Goal: Use online tool/utility: Utilize a website feature to perform a specific function

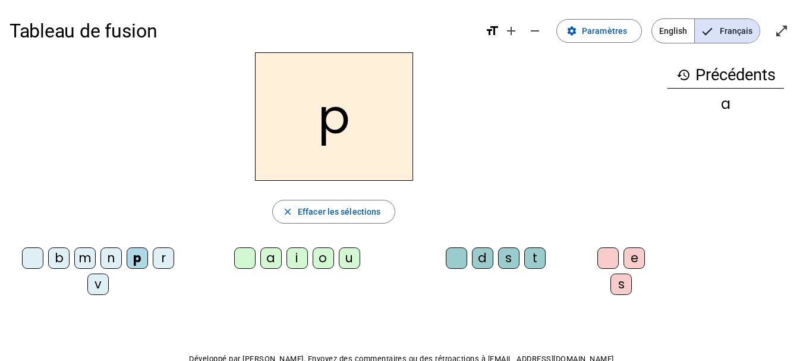
click at [323, 273] on div "a i o u" at bounding box center [299, 260] width 215 height 36
click at [294, 217] on span "button" at bounding box center [334, 211] width 122 height 29
click at [134, 272] on letter-bubble "p" at bounding box center [140, 260] width 26 height 26
click at [316, 213] on span "Effacer les sélections" at bounding box center [339, 211] width 83 height 14
click at [111, 259] on div "n" at bounding box center [110, 257] width 21 height 21
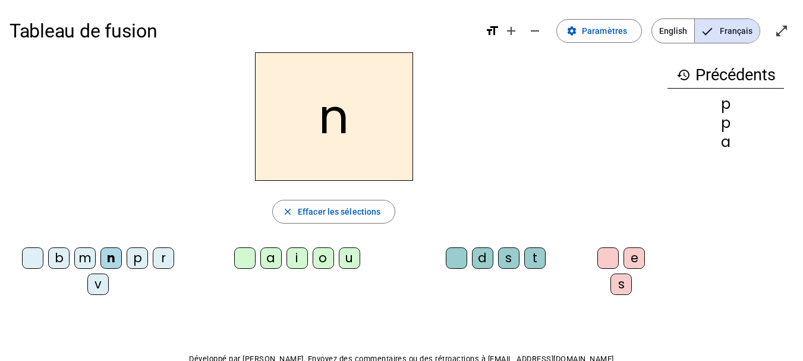
click at [317, 260] on div "o" at bounding box center [323, 257] width 21 height 21
click at [530, 259] on div "t" at bounding box center [534, 257] width 21 height 21
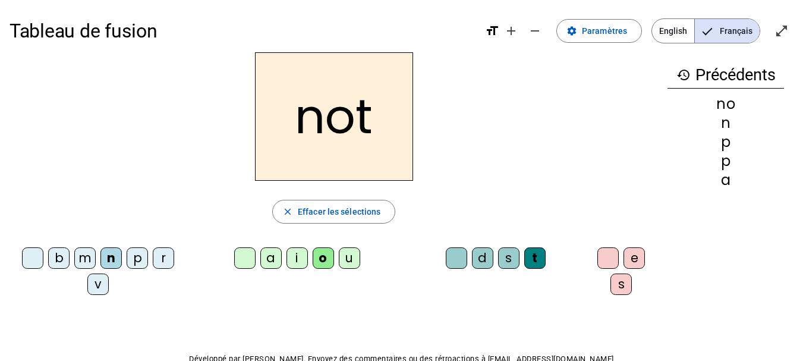
click at [633, 256] on div "e" at bounding box center [633, 257] width 21 height 21
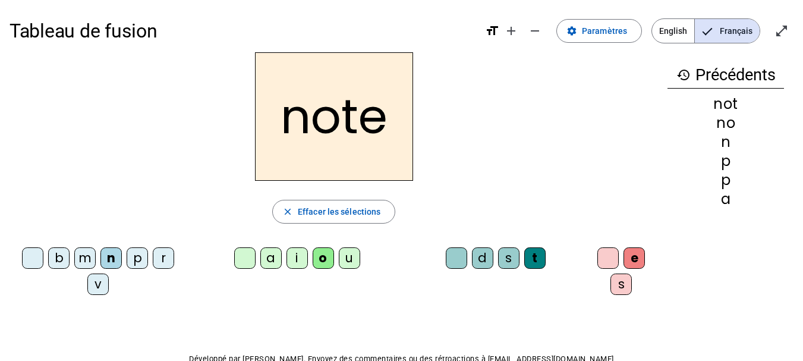
click at [100, 286] on div "v" at bounding box center [97, 283] width 21 height 21
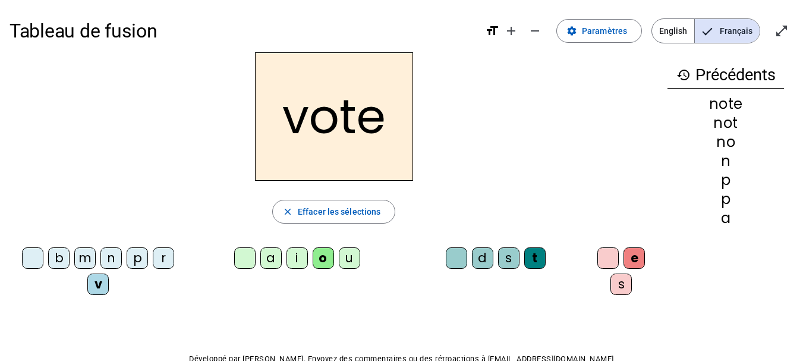
click at [297, 256] on div "i" at bounding box center [296, 257] width 21 height 21
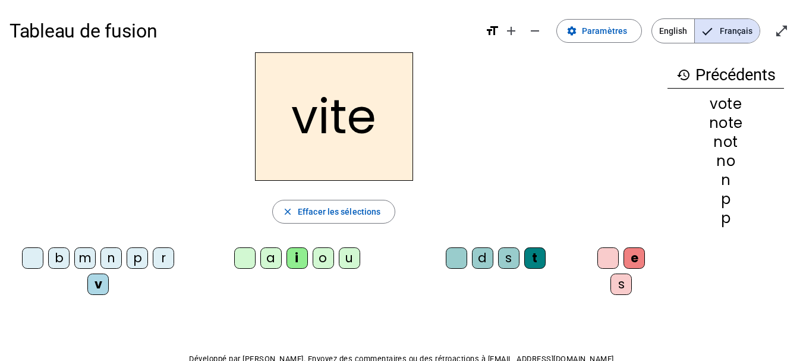
click at [481, 256] on div "d" at bounding box center [482, 257] width 21 height 21
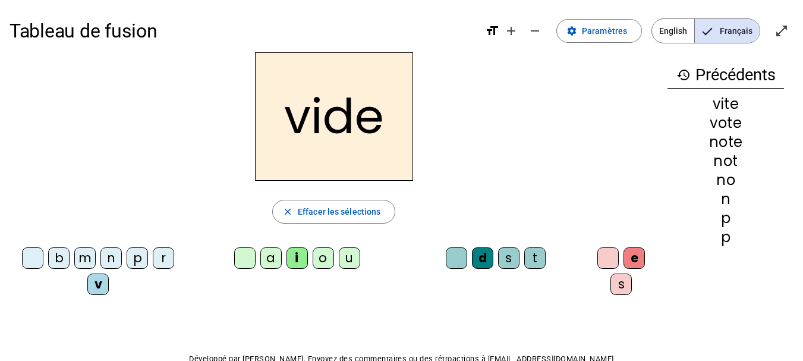
click at [169, 250] on div "r" at bounding box center [163, 257] width 21 height 21
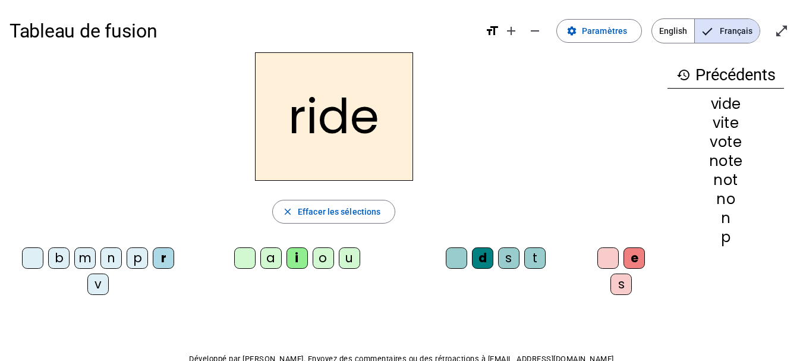
click at [342, 256] on div "u" at bounding box center [349, 257] width 21 height 21
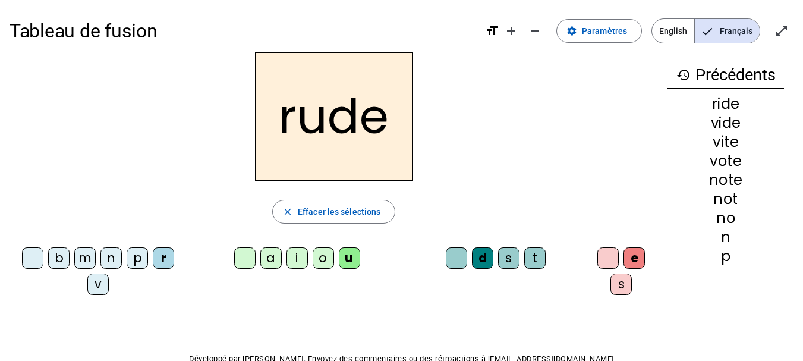
click at [506, 253] on div "s" at bounding box center [508, 257] width 21 height 21
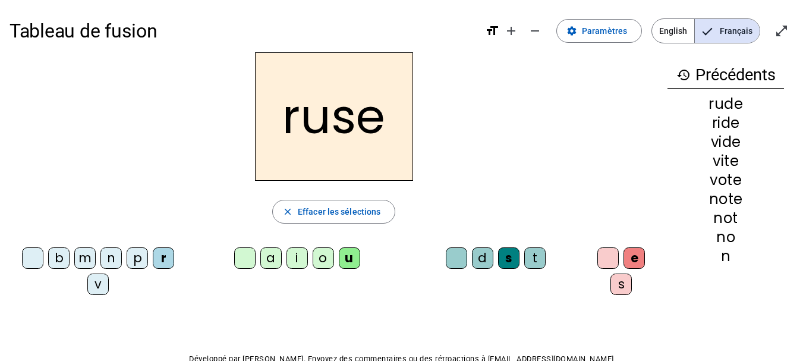
click at [95, 248] on letter-bubble "m" at bounding box center [87, 260] width 26 height 26
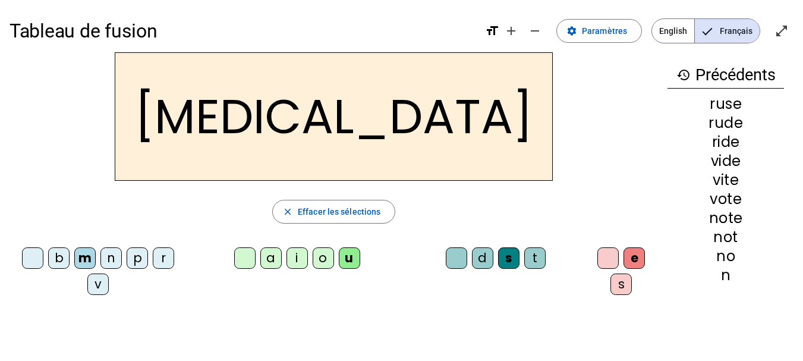
click at [57, 256] on div "b" at bounding box center [58, 257] width 21 height 21
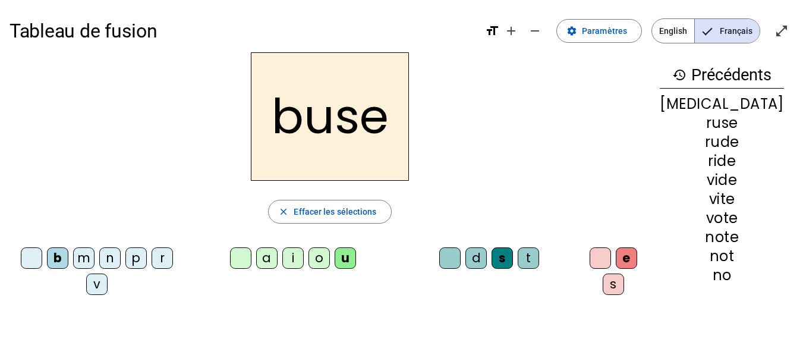
click at [265, 256] on div "a" at bounding box center [266, 257] width 21 height 21
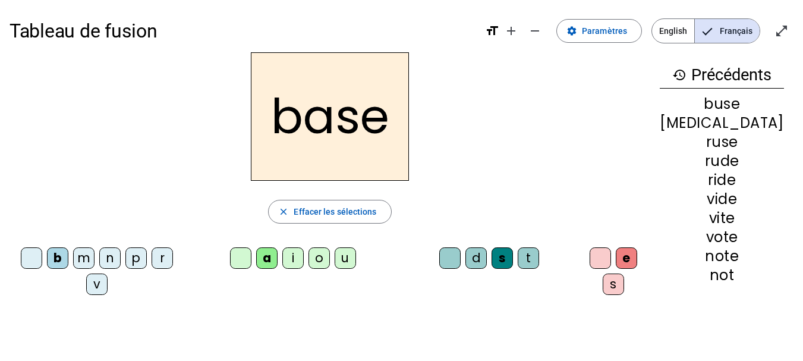
click at [294, 263] on div "i" at bounding box center [292, 257] width 21 height 21
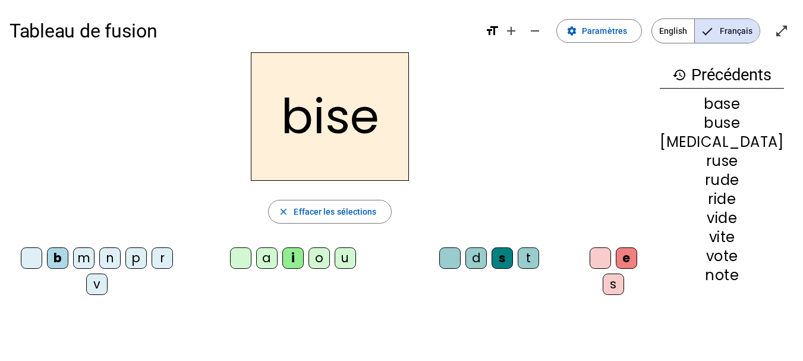
click at [456, 254] on div at bounding box center [449, 257] width 21 height 21
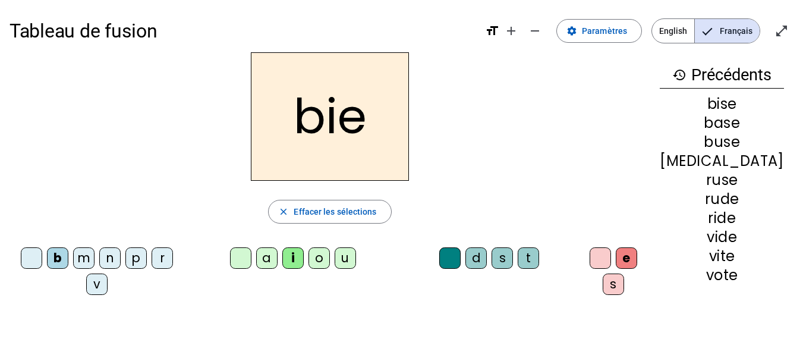
click at [507, 260] on div "s" at bounding box center [502, 257] width 21 height 21
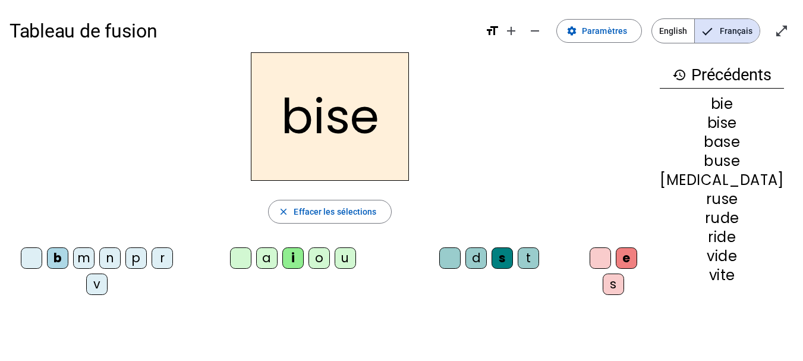
click at [505, 262] on div "s" at bounding box center [502, 257] width 21 height 21
click at [604, 254] on div at bounding box center [600, 257] width 21 height 21
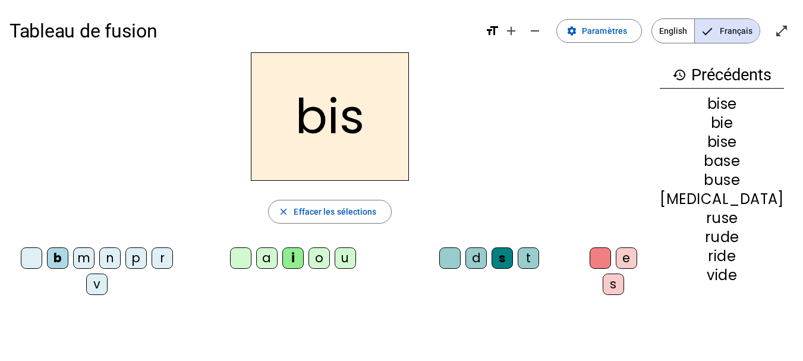
click at [265, 257] on div "a" at bounding box center [266, 257] width 21 height 21
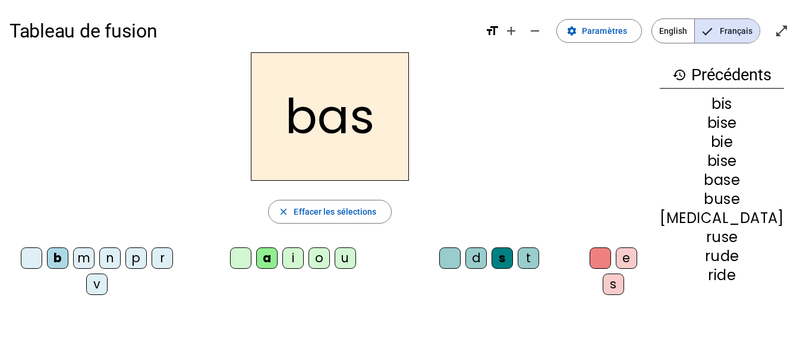
click at [136, 257] on div "p" at bounding box center [135, 257] width 21 height 21
